Goal: Find specific page/section

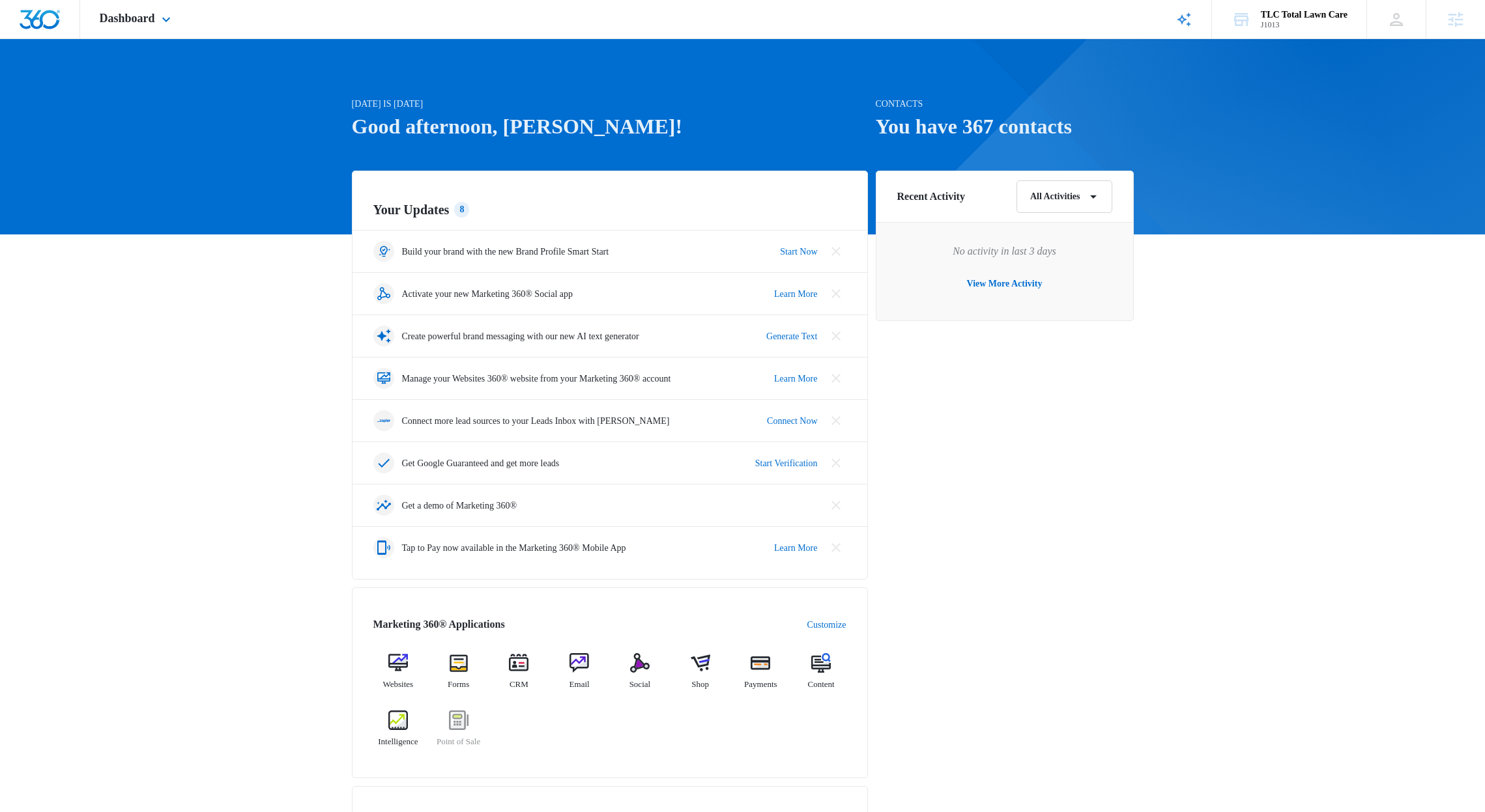
click at [180, 30] on div "Dashboard Apps Reputation Websites Forms CRM Email Social Shop Payments POS Con…" at bounding box center [137, 19] width 113 height 39
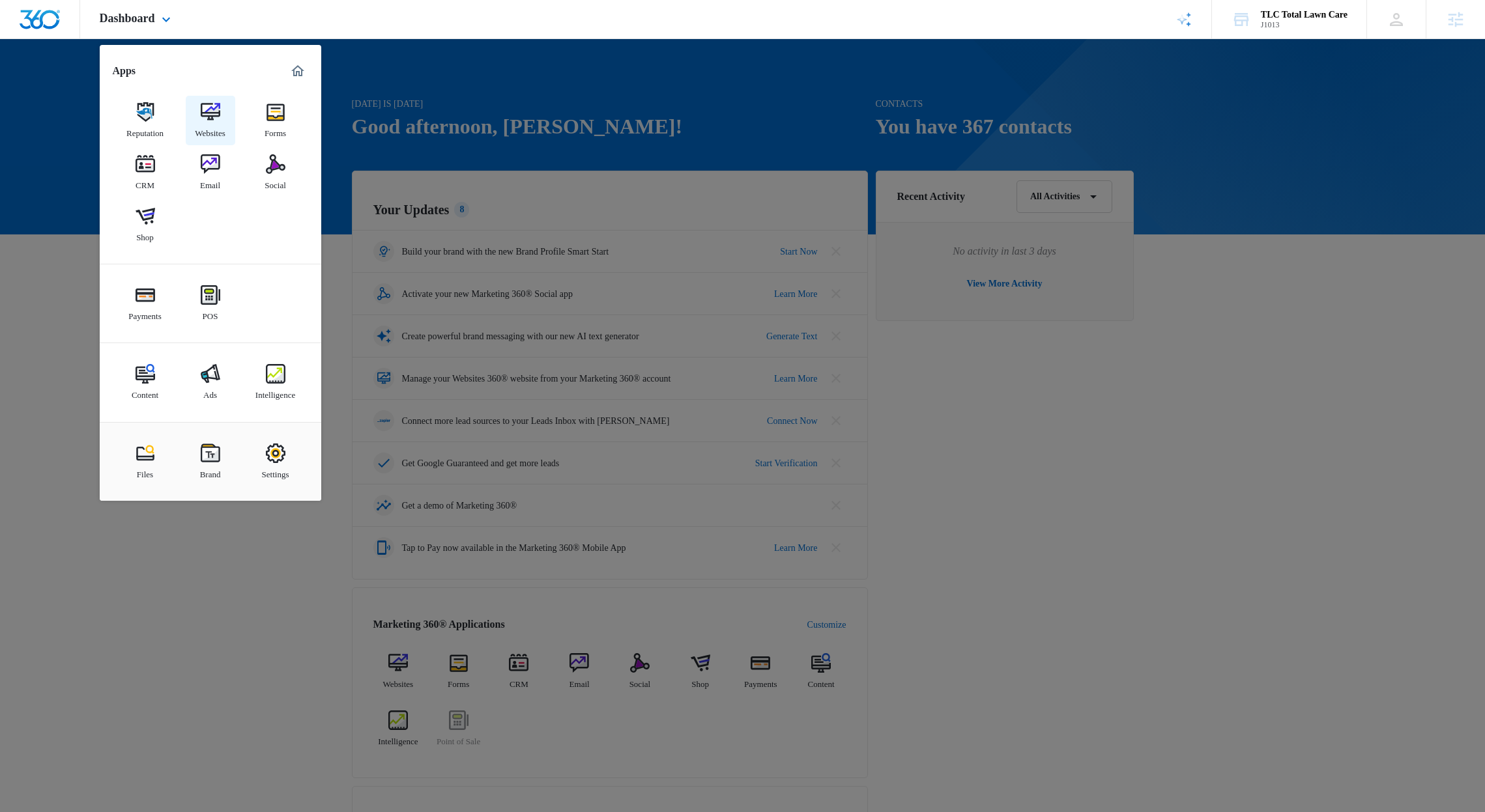
click at [212, 105] on img at bounding box center [210, 112] width 20 height 20
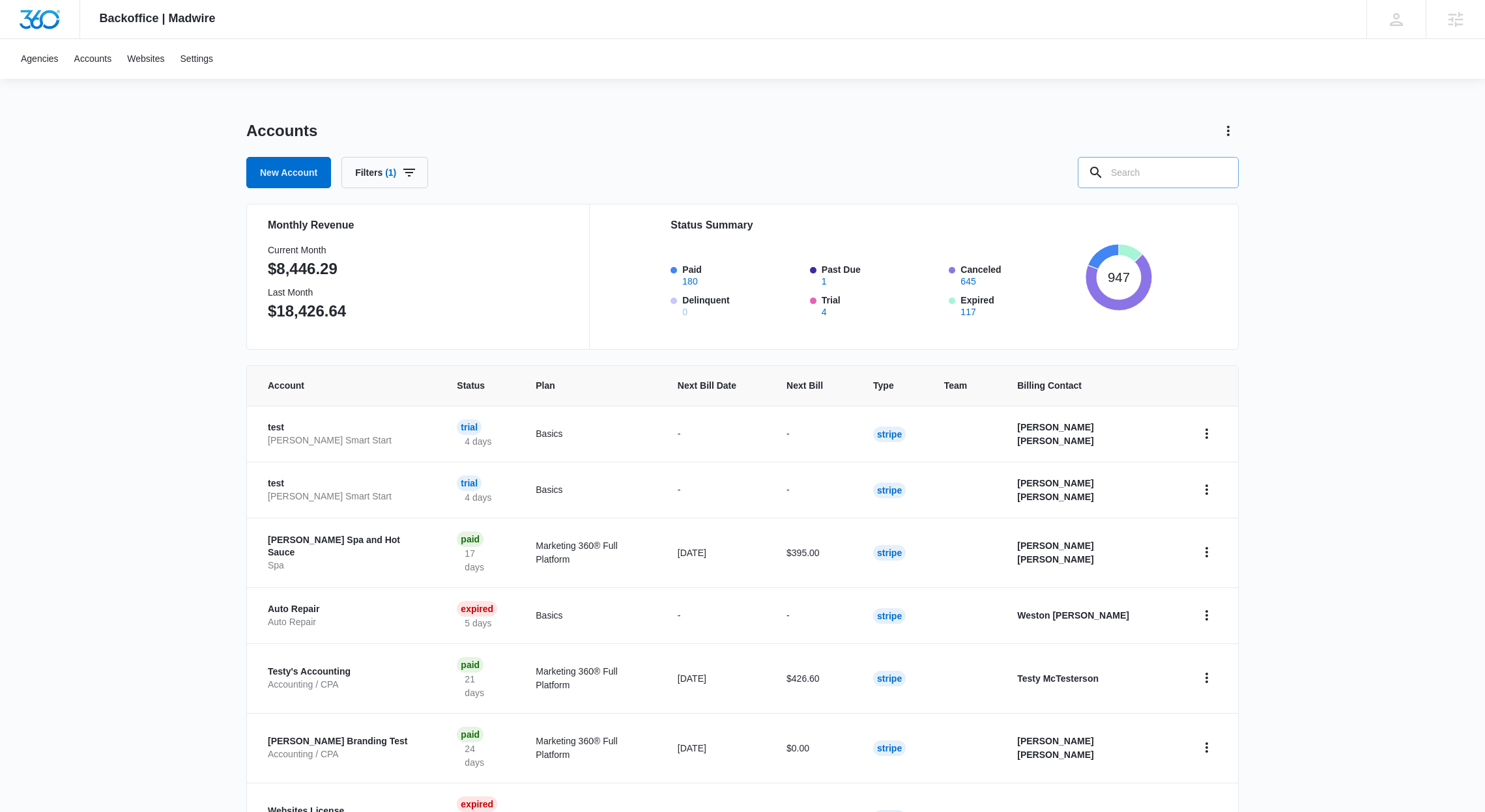
click at [1115, 180] on input "text" at bounding box center [1158, 173] width 161 height 32
type input "J1013"
